Goal: Information Seeking & Learning: Learn about a topic

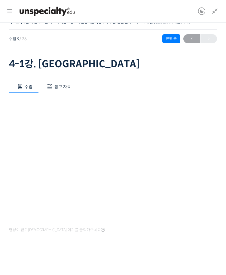
scroll to position [274, 0]
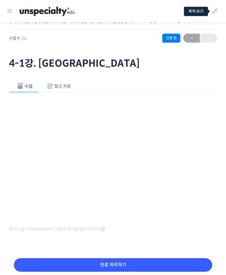
scroll to position [1, 0]
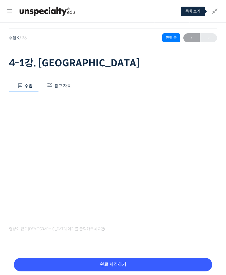
click at [215, 8] on icon at bounding box center [214, 11] width 7 height 7
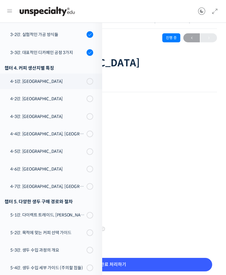
scroll to position [234, 0]
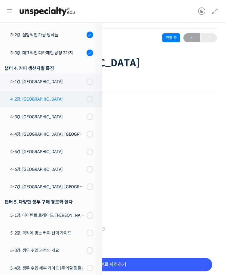
click at [71, 99] on div "4-2강. [GEOGRAPHIC_DATA]" at bounding box center [47, 99] width 75 height 7
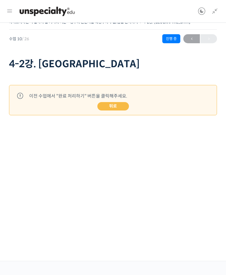
scroll to position [303, 0]
click at [107, 108] on link "뒤로" at bounding box center [113, 106] width 32 height 8
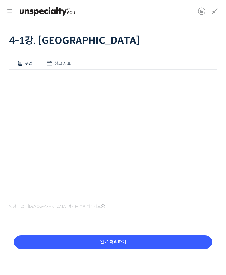
scroll to position [274, 0]
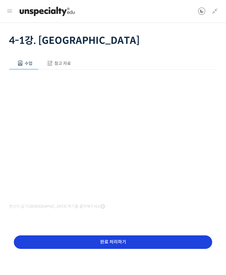
click at [110, 239] on input "완료 처리하기" at bounding box center [113, 243] width 198 height 14
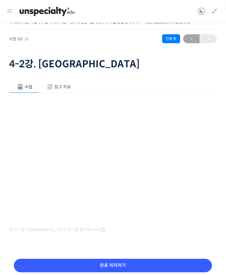
scroll to position [304, 0]
click at [64, 87] on span "참고 자료" at bounding box center [62, 86] width 17 height 5
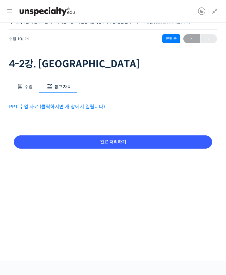
click at [63, 106] on link "PPT 수업 자료 (클릭하시면 새 창에서 열립니다)" at bounding box center [57, 107] width 96 height 6
click at [28, 84] on span "수업" at bounding box center [29, 86] width 8 height 5
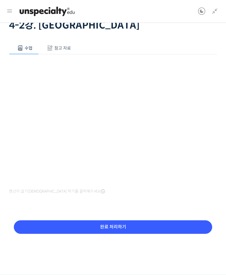
scroll to position [38, 0]
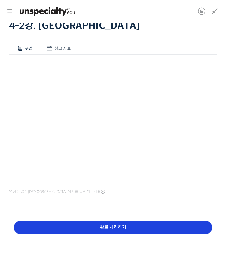
click at [160, 223] on input "완료 처리하기" at bounding box center [113, 228] width 198 height 14
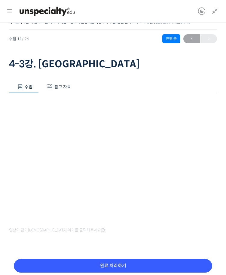
scroll to position [322, 0]
click at [66, 89] on span "참고 자료" at bounding box center [62, 86] width 17 height 5
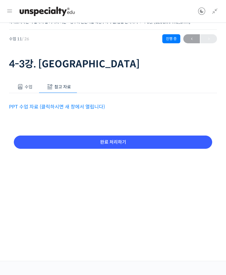
click at [76, 111] on div "수업 참고 자료 영상이 끊기신다면 여기를 클릭해주세요 PPT 수업 자료 (클릭하시면 새 창에서 열립니다) 완료 처리하기" at bounding box center [113, 125] width 208 height 106
click at [77, 106] on link "PPT 수업 자료 (클릭하시면 새 창에서 열립니다)" at bounding box center [57, 107] width 96 height 6
click at [30, 86] on span "수업" at bounding box center [29, 86] width 8 height 5
